Goal: Book appointment/travel/reservation

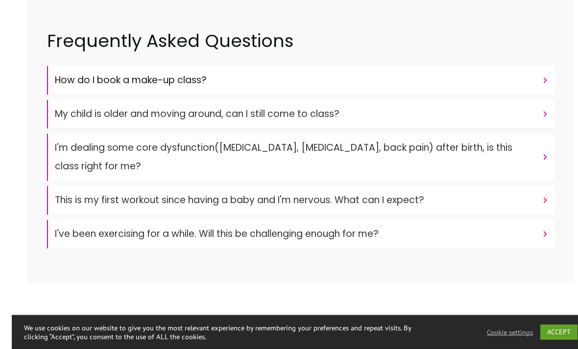
scroll to position [432, 0]
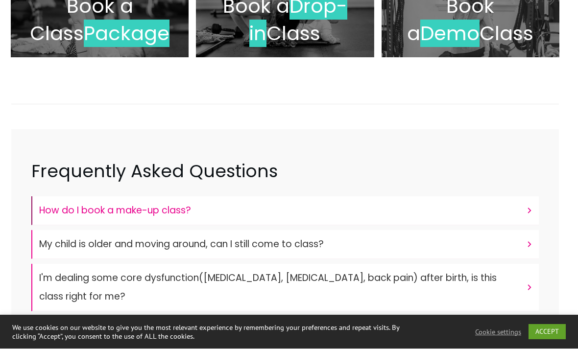
click at [459, 218] on h4 "How do I book a make-up class?" at bounding box center [280, 211] width 482 height 19
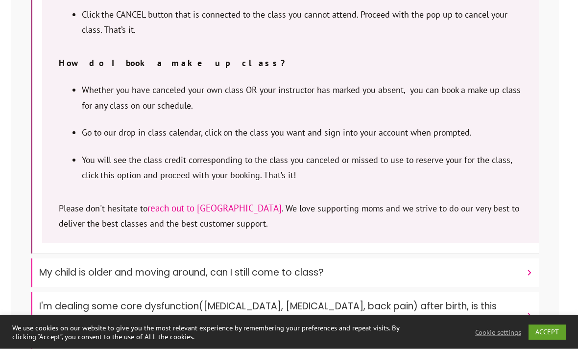
scroll to position [717, 4]
click at [540, 340] on link "ACCEPT" at bounding box center [546, 331] width 37 height 15
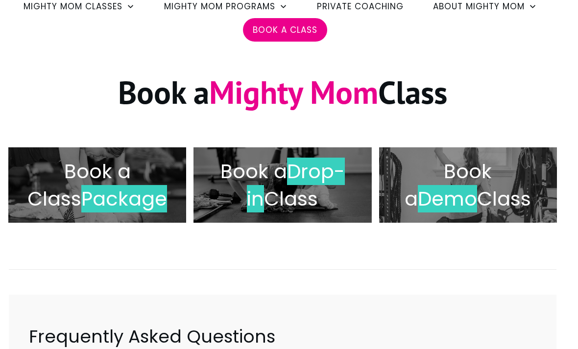
scroll to position [118, 5]
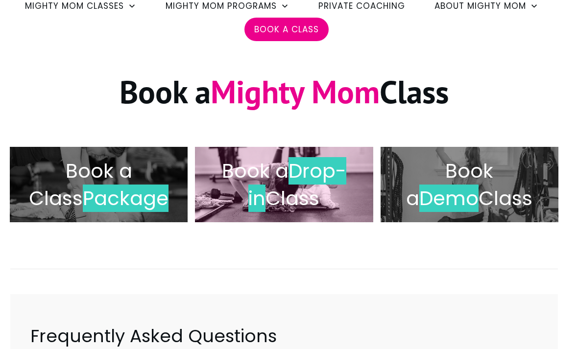
click at [316, 203] on h2 "Book a Drop-in Class" at bounding box center [283, 184] width 157 height 55
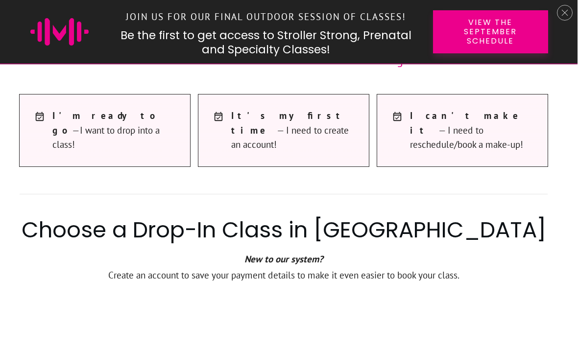
scroll to position [605, 3]
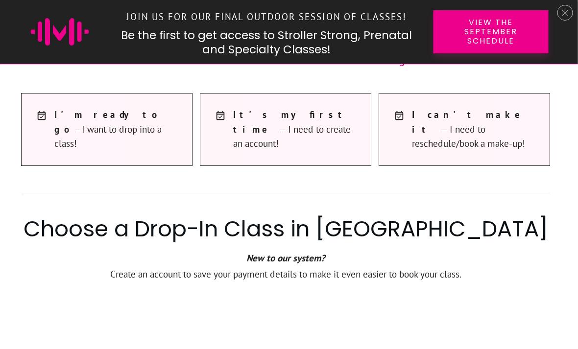
click at [476, 133] on span "I can't make it — I need to reschedule/book a make-up!" at bounding box center [476, 129] width 128 height 43
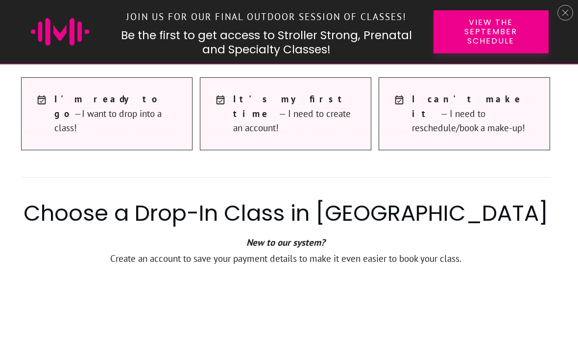
click at [415, 115] on span "I can't make it — I need to reschedule/book a make-up!" at bounding box center [476, 113] width 128 height 43
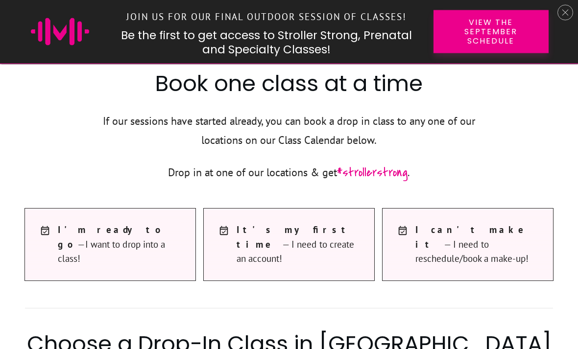
scroll to position [491, 0]
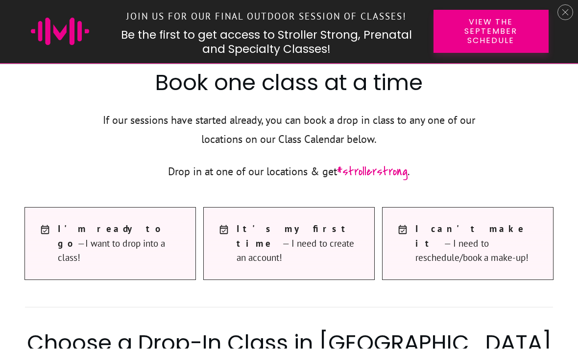
click at [461, 238] on span "I can't make it — I need to reschedule/book a make-up!" at bounding box center [479, 243] width 128 height 43
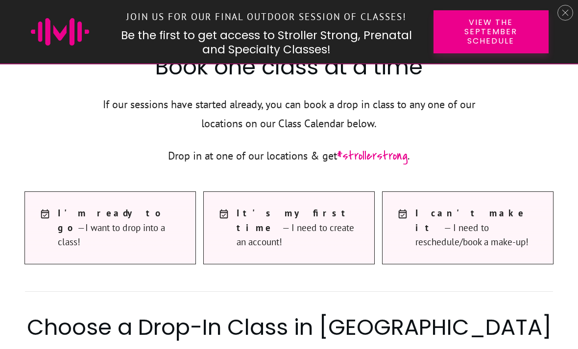
click at [103, 219] on span "I'm ready to go —I want to drop into a class!" at bounding box center [122, 227] width 128 height 43
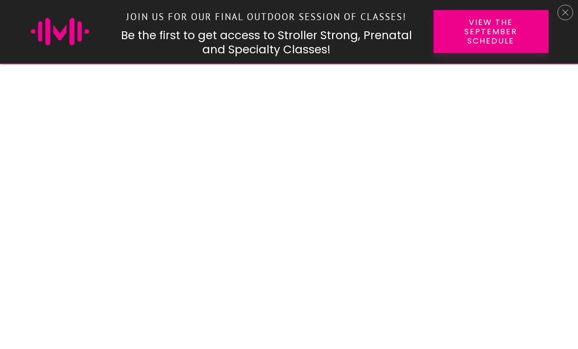
scroll to position [849, 0]
